Goal: Task Accomplishment & Management: Complete application form

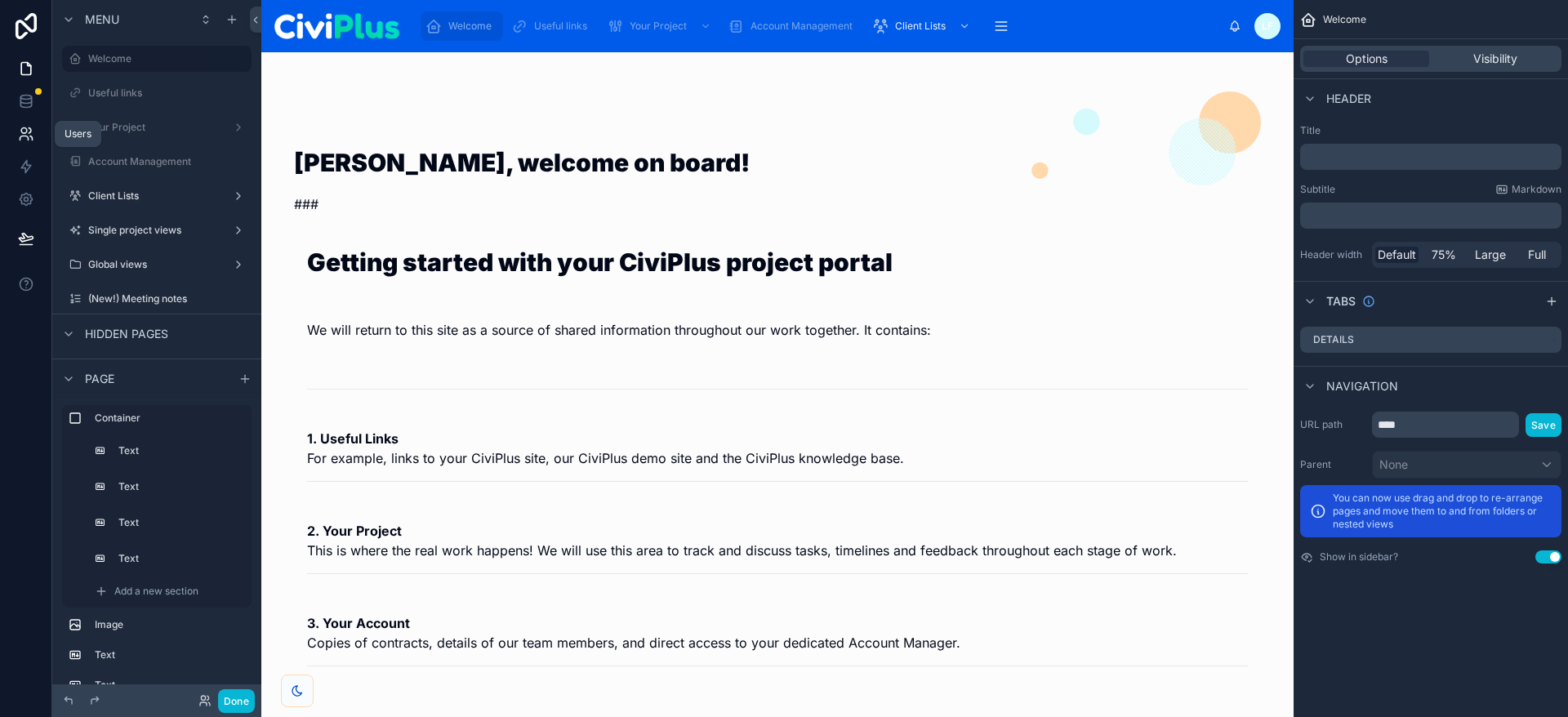
click at [26, 125] on icon at bounding box center [26, 134] width 17 height 17
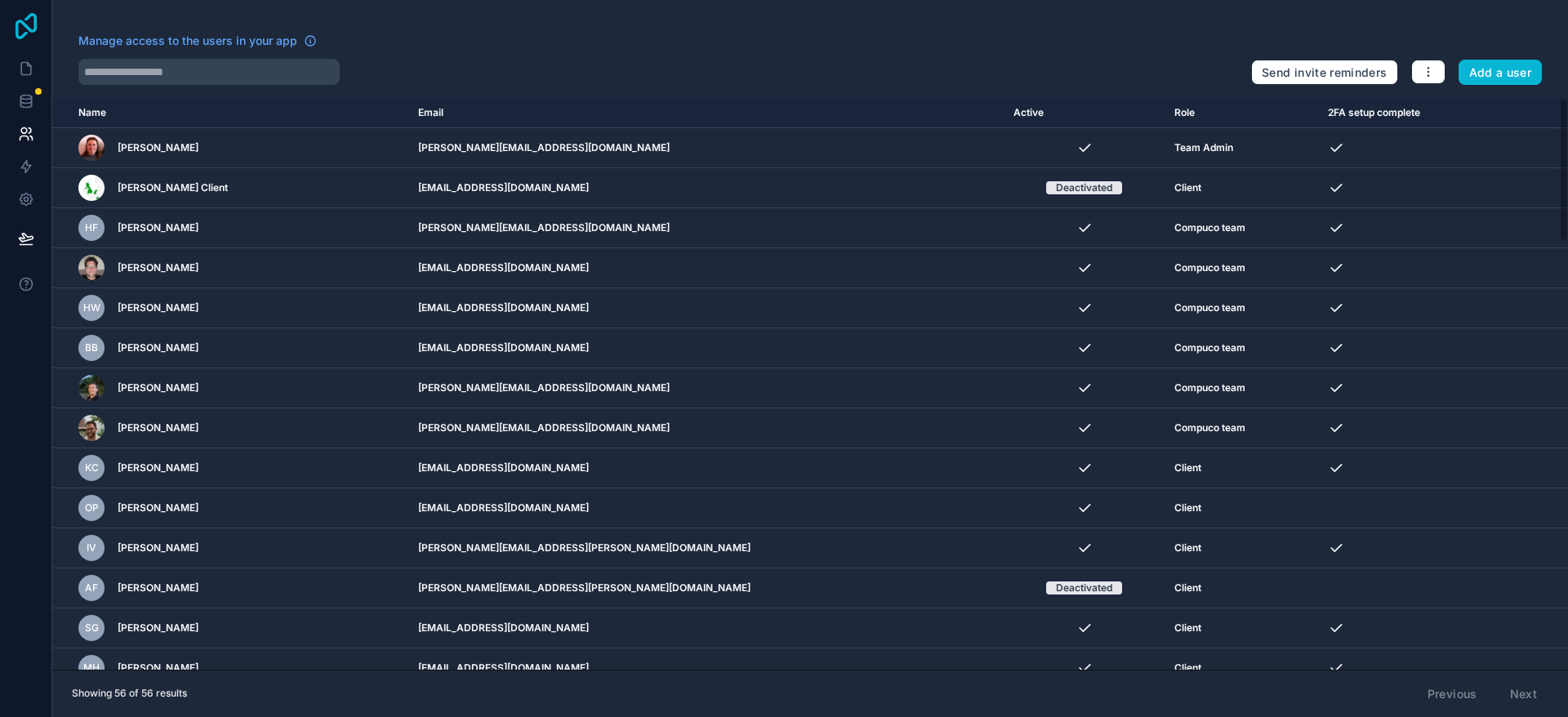
click at [24, 20] on icon at bounding box center [26, 26] width 32 height 26
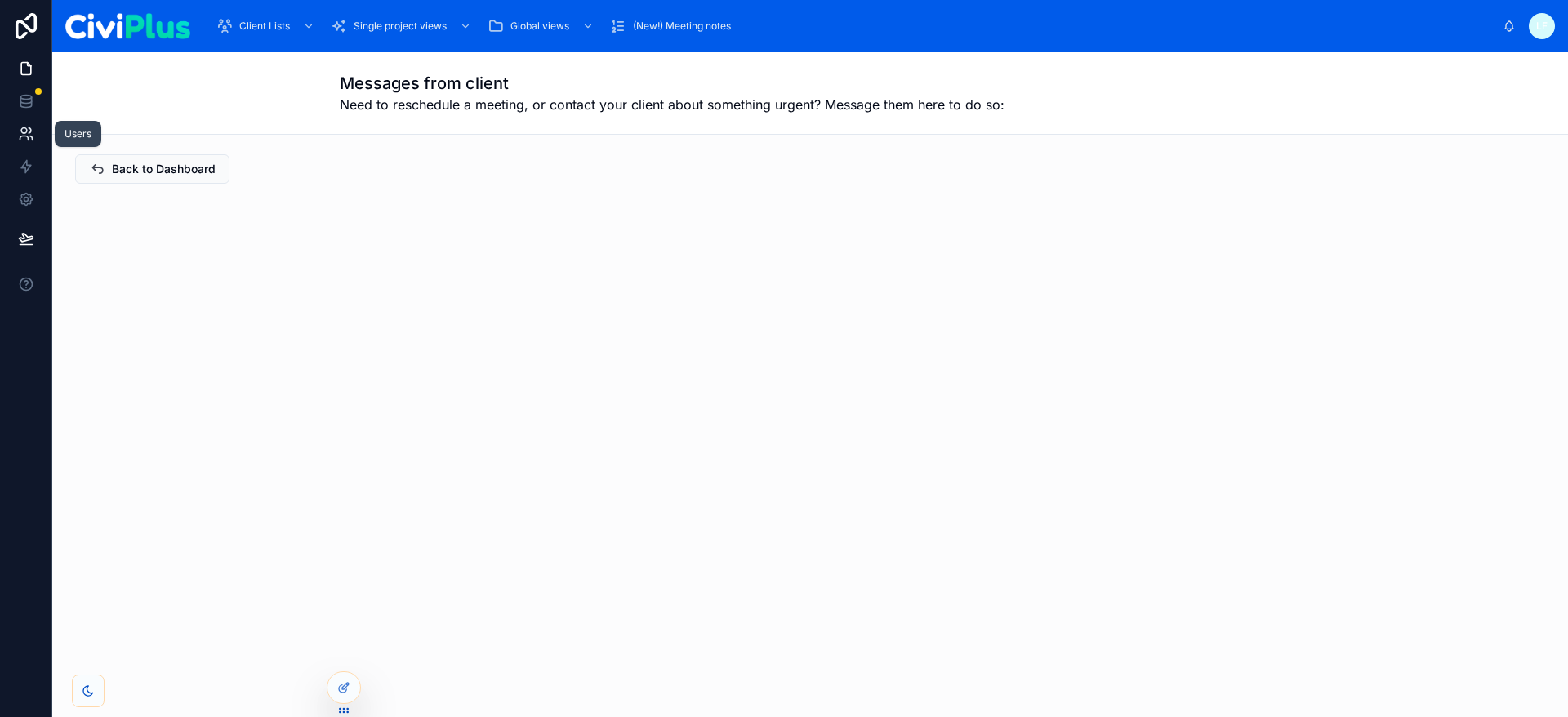
click at [21, 132] on icon at bounding box center [24, 131] width 6 height 6
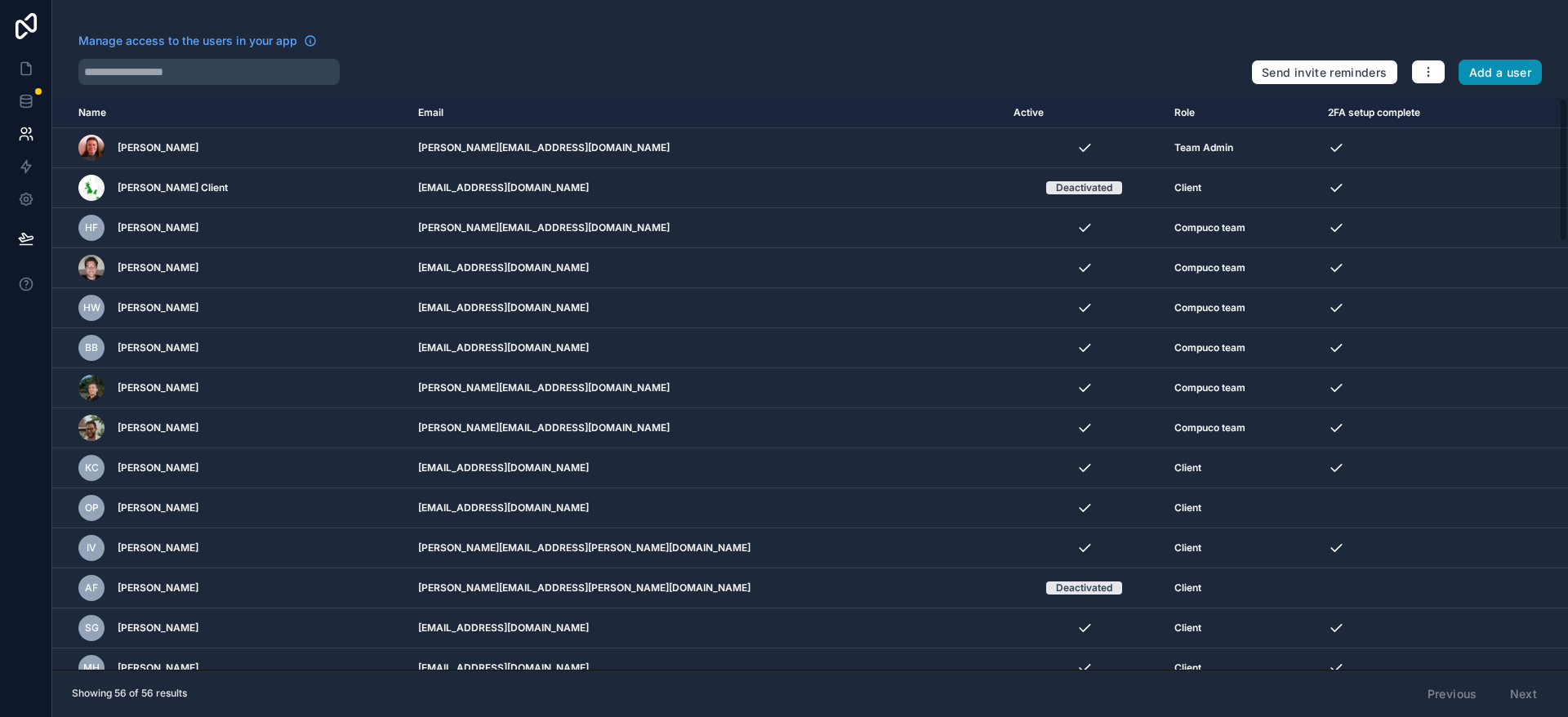
click at [1482, 70] on button "Add a user" at bounding box center [1500, 72] width 84 height 26
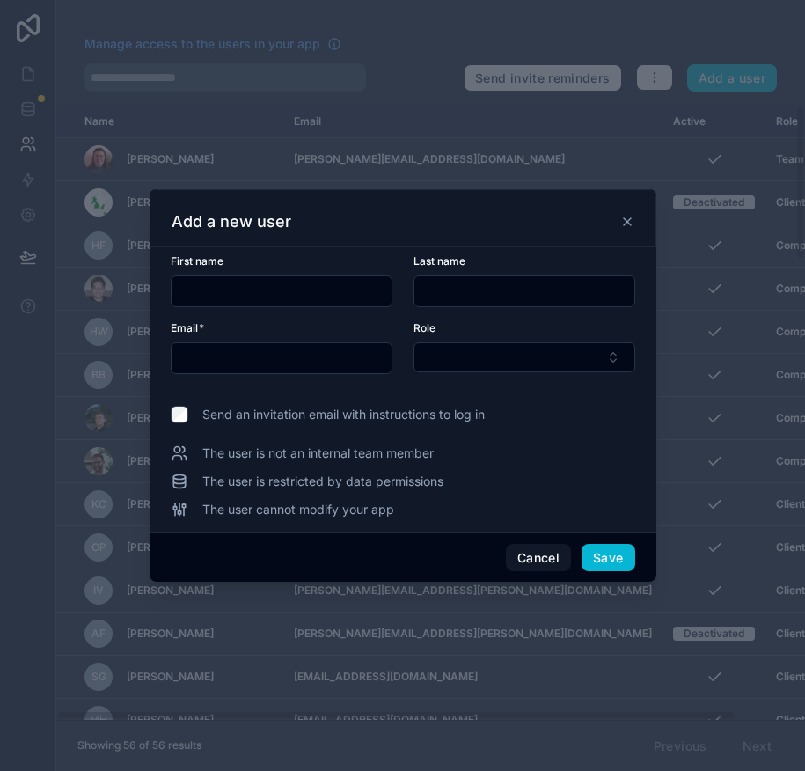
click at [192, 286] on input "text" at bounding box center [282, 291] width 220 height 25
click at [202, 288] on input "text" at bounding box center [282, 291] width 220 height 25
paste input "*******"
type input "*******"
click at [471, 292] on input "text" at bounding box center [524, 291] width 220 height 25
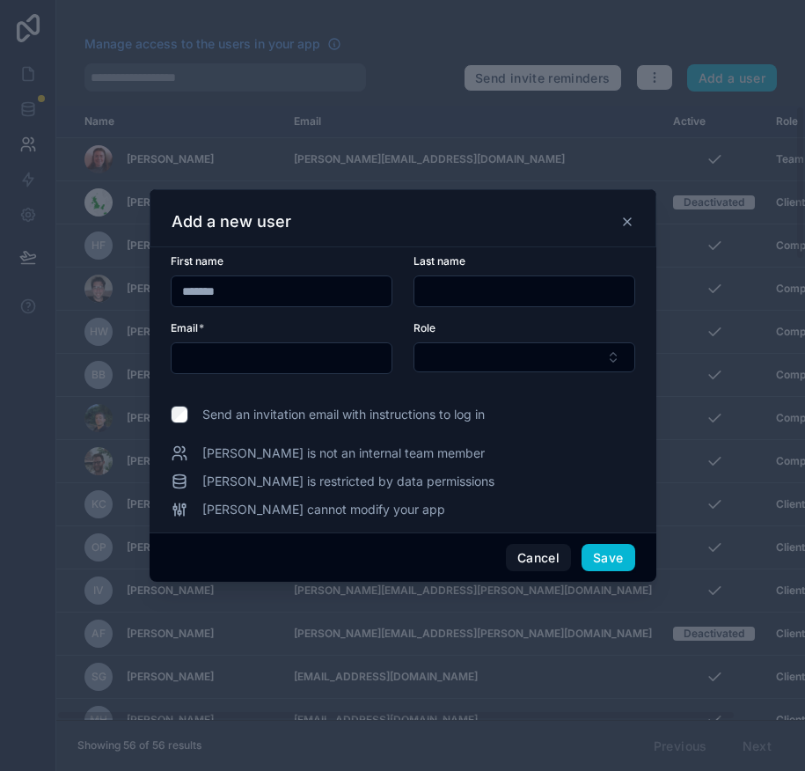
click at [480, 283] on input "text" at bounding box center [524, 291] width 220 height 25
paste input "******"
type input "******"
click at [318, 353] on input "text" at bounding box center [282, 358] width 220 height 25
click at [274, 361] on input "text" at bounding box center [282, 358] width 220 height 25
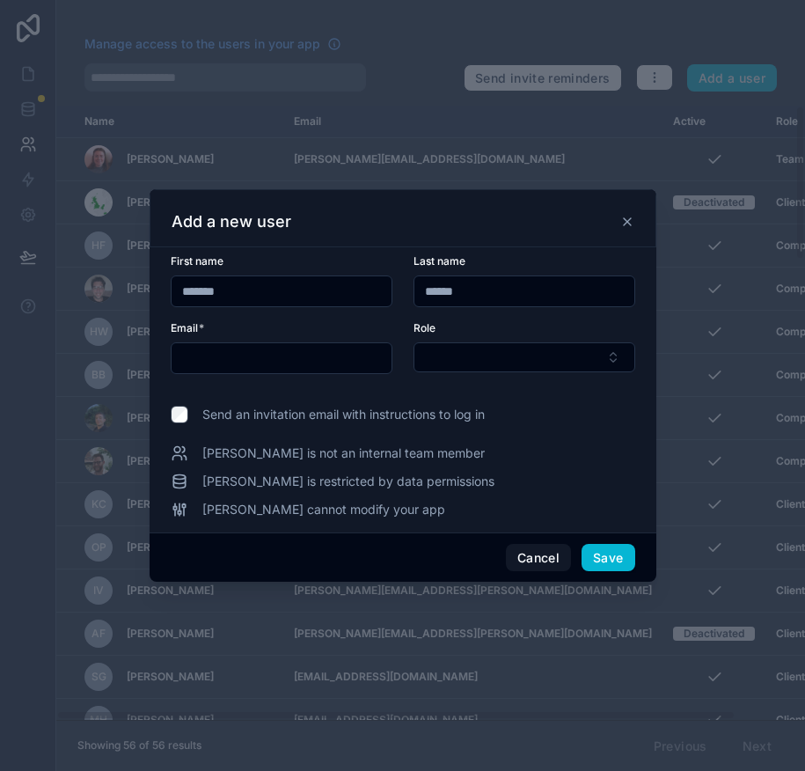
paste input "**********"
type input "**********"
click at [469, 356] on button "Select Button" at bounding box center [524, 357] width 222 height 30
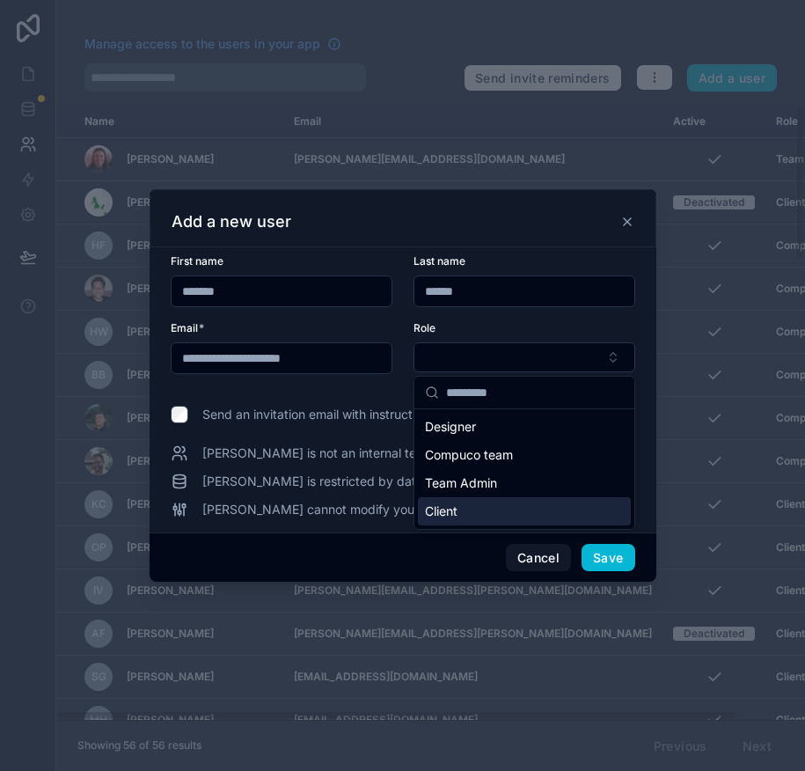
click at [461, 511] on div "Client" at bounding box center [524, 511] width 213 height 28
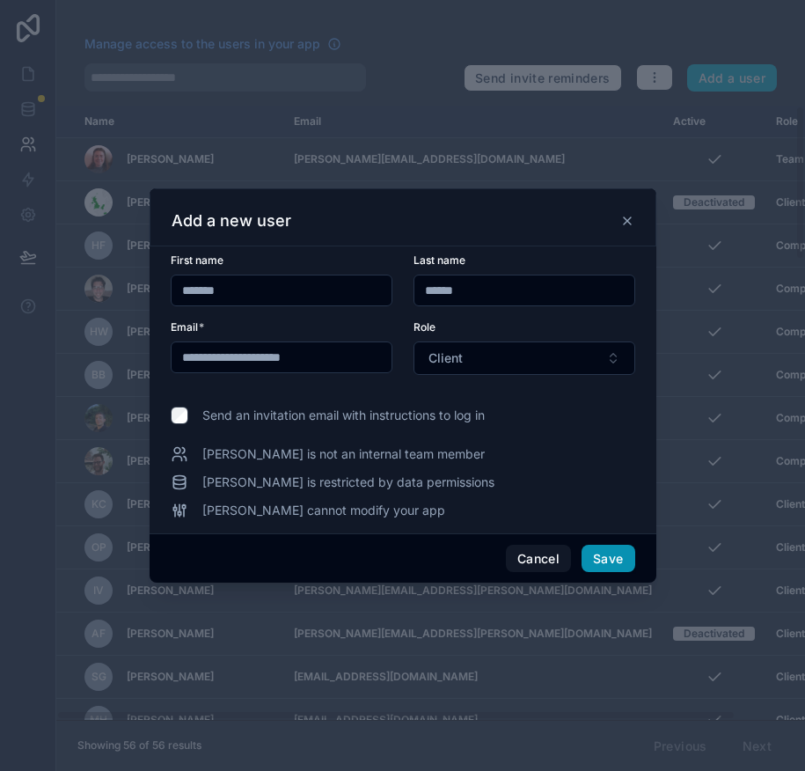
click at [617, 559] on button "Save" at bounding box center [607, 558] width 53 height 28
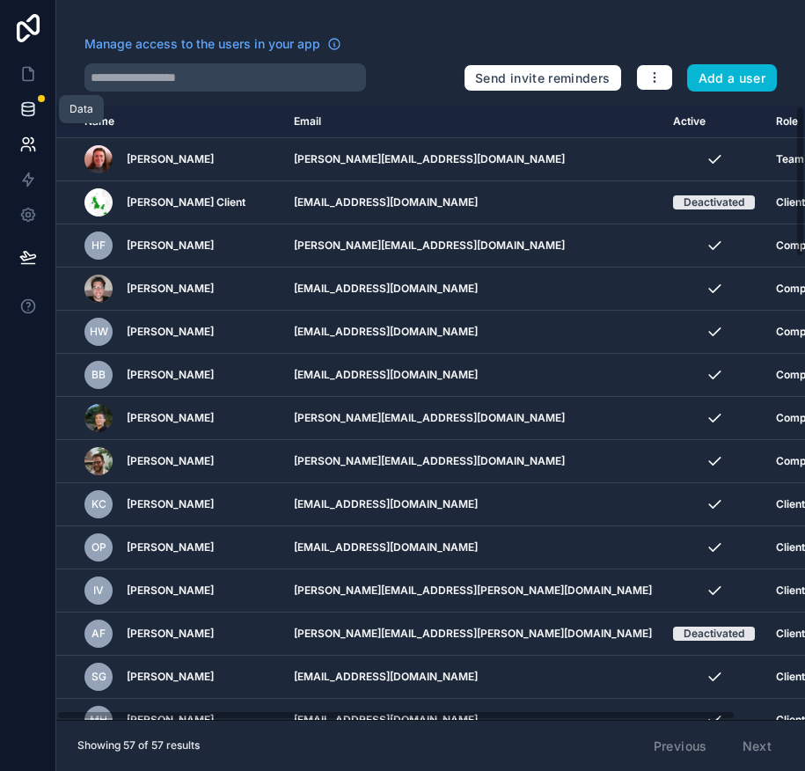
click at [23, 106] on icon at bounding box center [27, 105] width 11 height 4
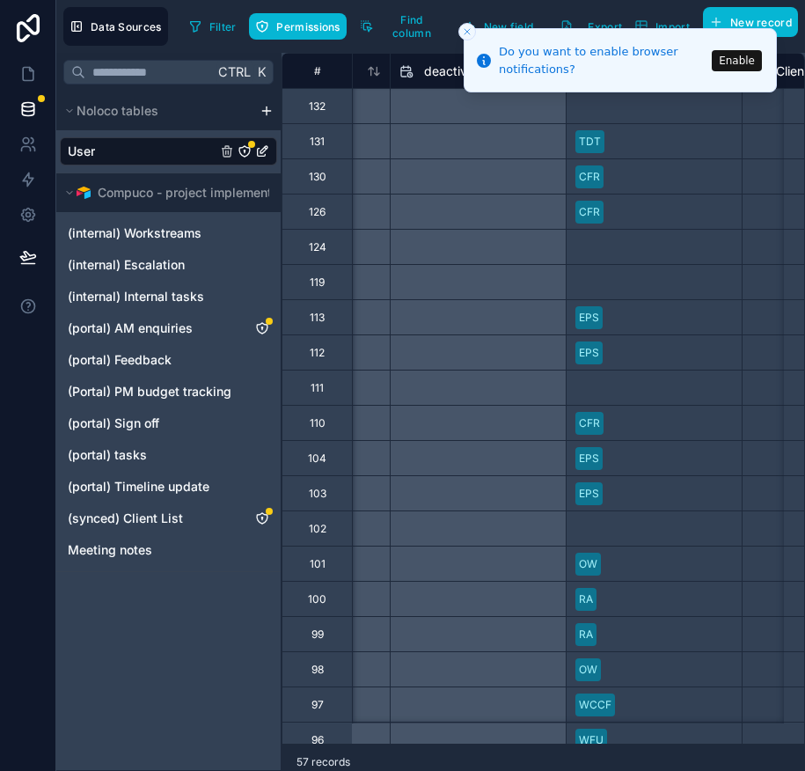
scroll to position [0, 1572]
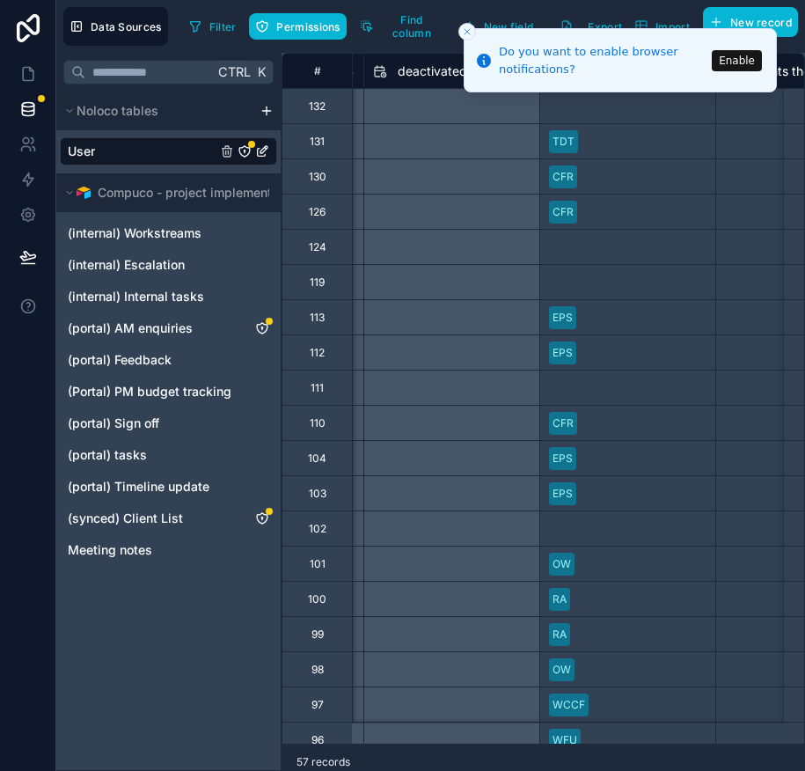
click at [584, 103] on div "Select a Which organisation does the client belong to?" at bounding box center [627, 105] width 157 height 28
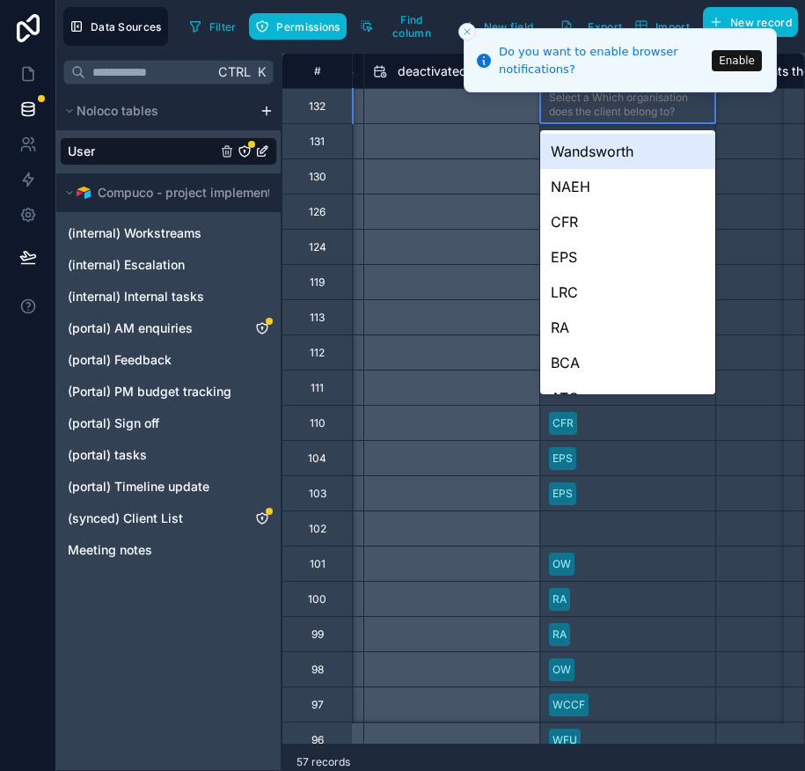
click at [468, 33] on icon "Close toast" at bounding box center [467, 31] width 11 height 11
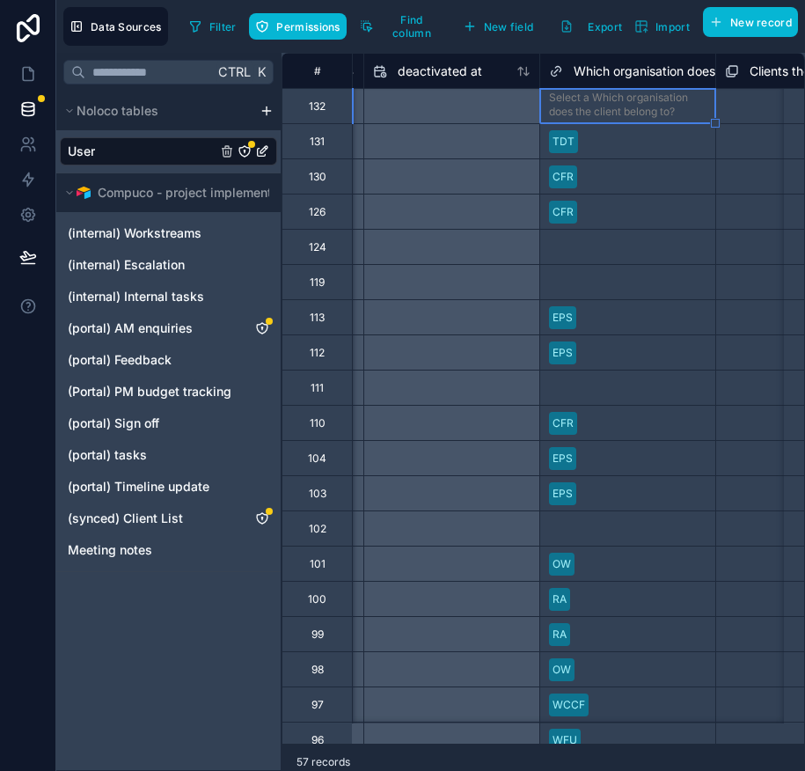
click at [571, 107] on div "Select a Which organisation does the client belong to?" at bounding box center [627, 105] width 157 height 28
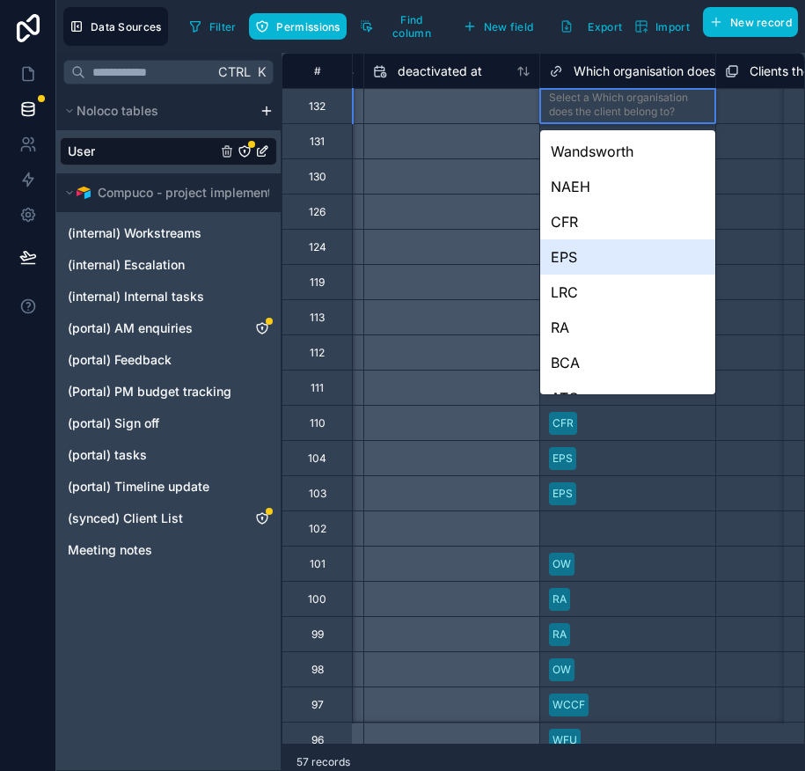
click at [595, 251] on div "EPS" at bounding box center [627, 256] width 175 height 35
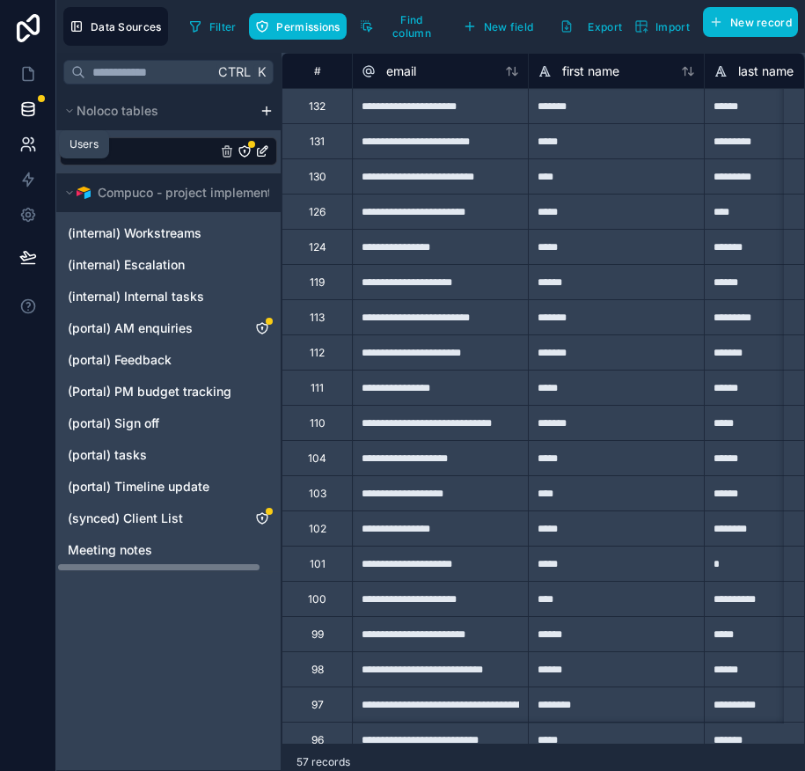
click at [26, 142] on icon at bounding box center [28, 144] width 18 height 18
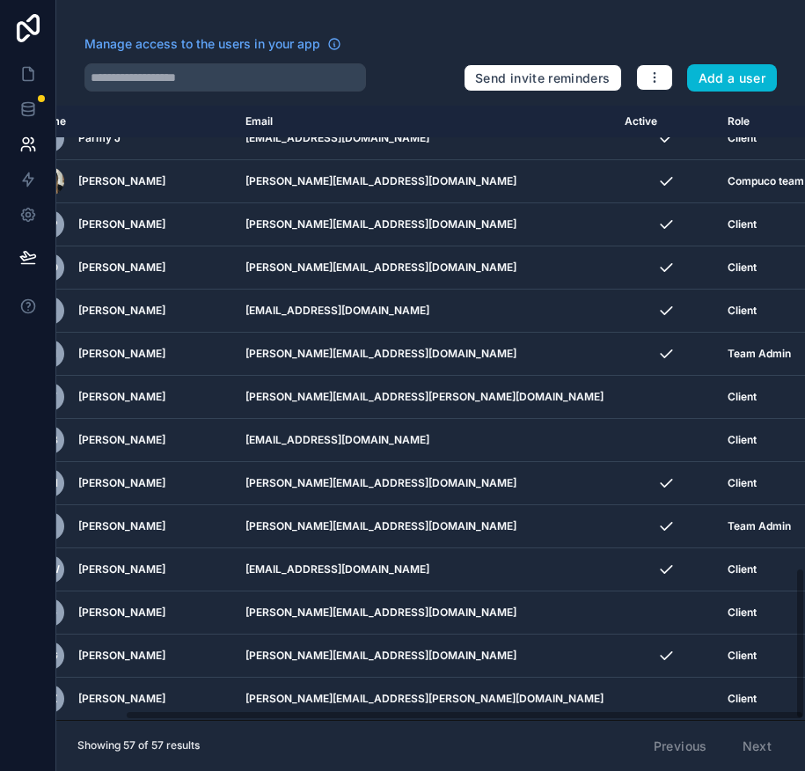
scroll to position [1874, 77]
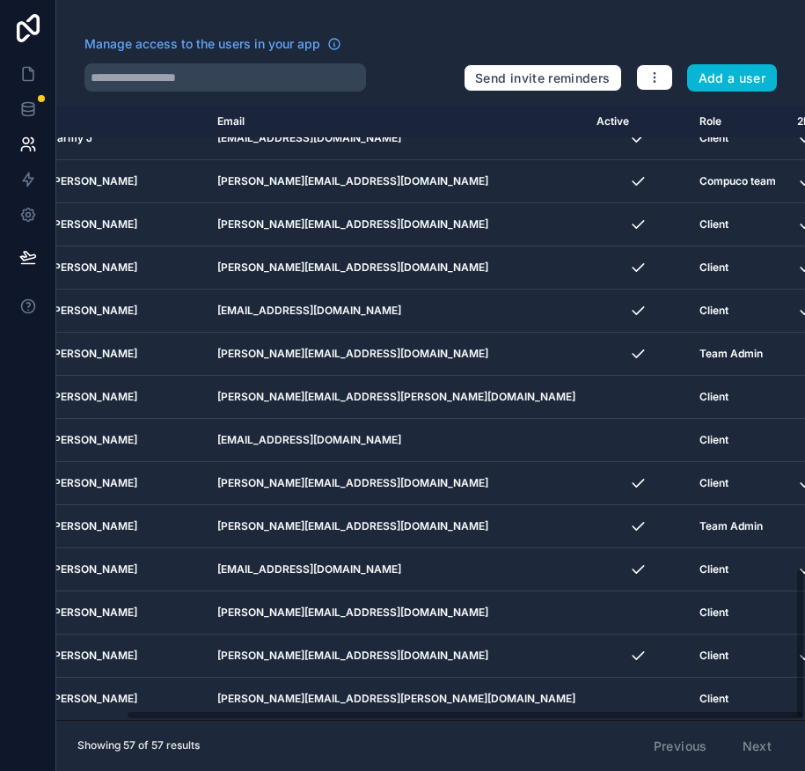
drag, startPoint x: 622, startPoint y: 713, endPoint x: 781, endPoint y: 708, distance: 159.3
click at [781, 708] on div "Name Email Active Role 2FA setup complete userTable.email Ellen Storvik ellen@c…" at bounding box center [430, 413] width 749 height 614
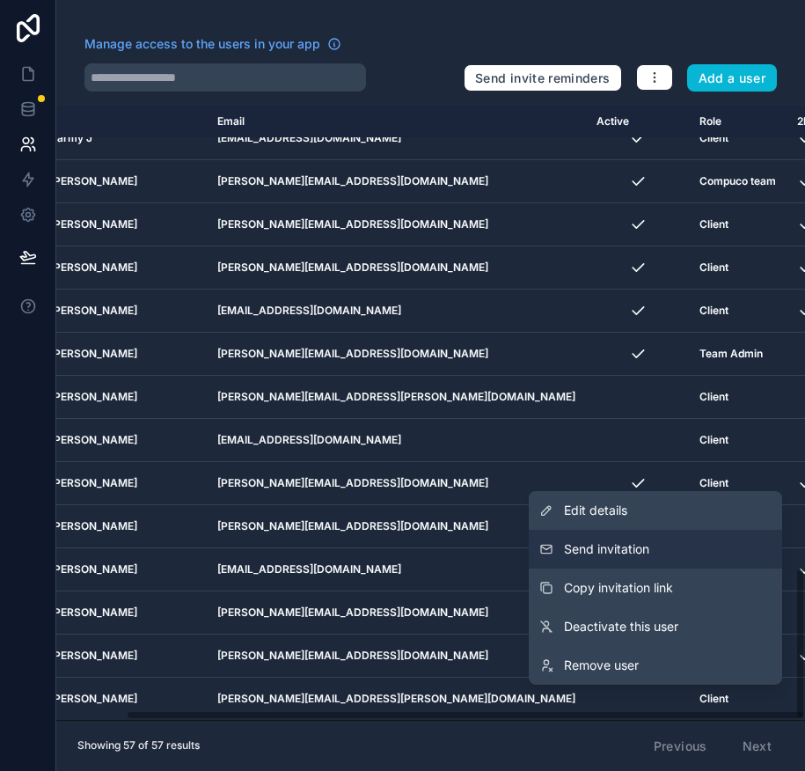
click at [669, 541] on button "Send invitation" at bounding box center [655, 549] width 253 height 39
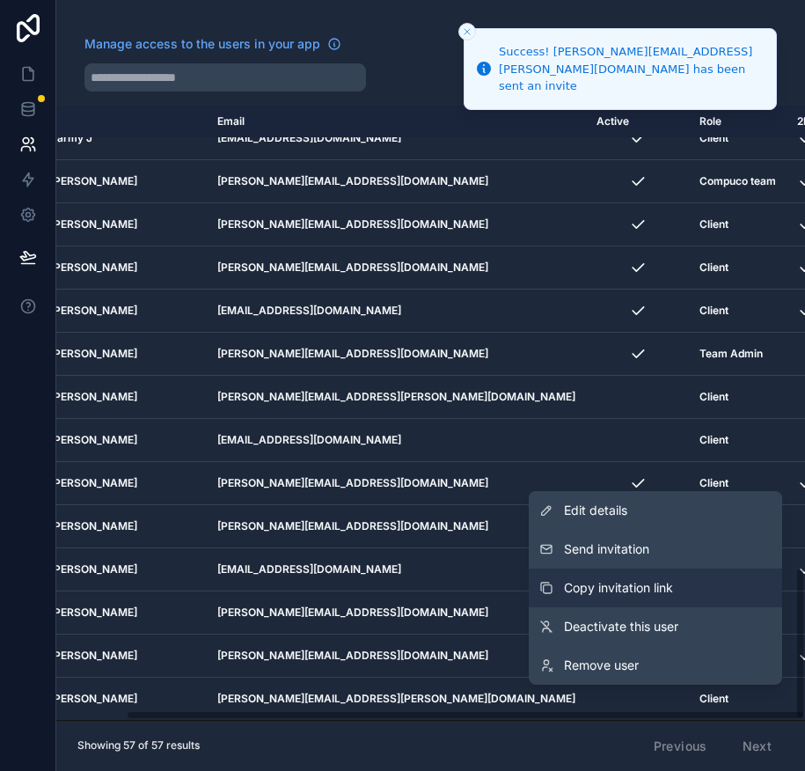
click at [686, 585] on button "Copy invitation link" at bounding box center [655, 587] width 253 height 39
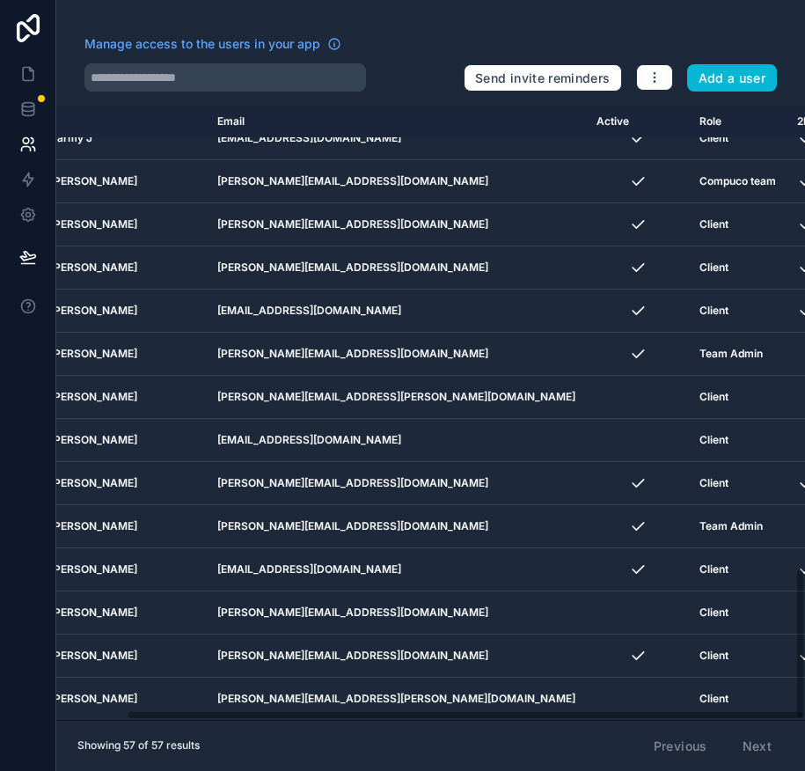
drag, startPoint x: 409, startPoint y: 716, endPoint x: 438, endPoint y: 717, distance: 29.0
click at [438, 717] on div "Name Email Active Role 2FA setup complete userTable.email Ellen Storvik ellen@c…" at bounding box center [430, 413] width 749 height 614
drag, startPoint x: 550, startPoint y: 714, endPoint x: 756, endPoint y: 737, distance: 208.0
click at [756, 737] on div "Manage access to the users in your app Send invite reminders Add a user Name Em…" at bounding box center [430, 385] width 749 height 771
